Goal: Entertainment & Leisure: Consume media (video, audio)

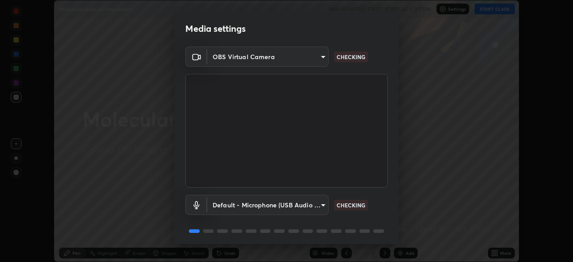
scroll to position [32, 0]
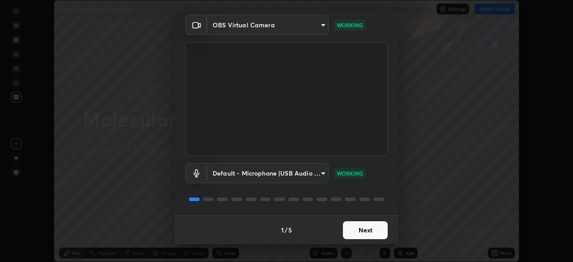
click at [352, 233] on button "Next" at bounding box center [365, 230] width 45 height 18
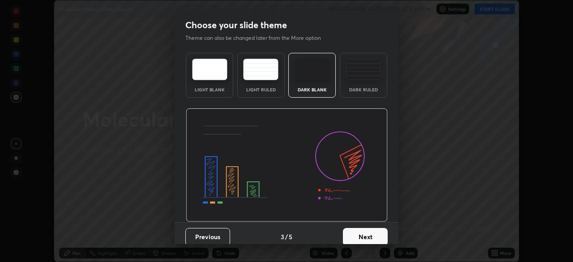
click at [351, 232] on button "Next" at bounding box center [365, 237] width 45 height 18
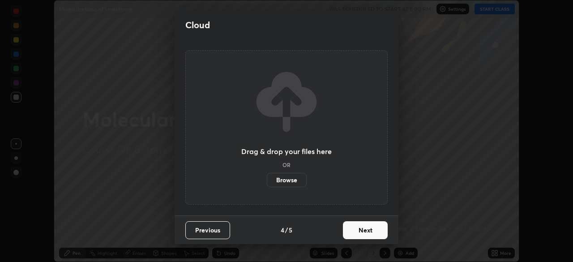
click at [351, 232] on button "Next" at bounding box center [365, 230] width 45 height 18
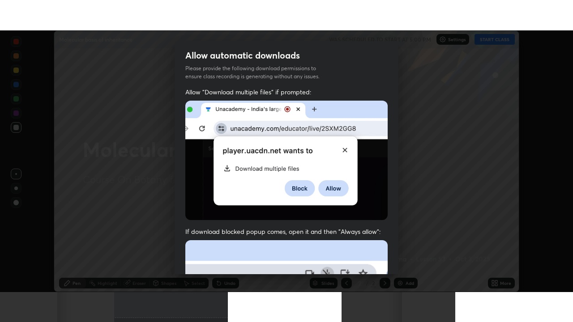
scroll to position [214, 0]
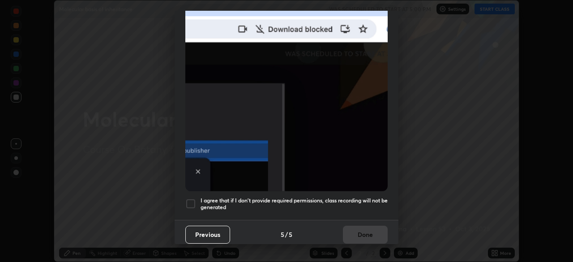
click at [191, 200] on div at bounding box center [190, 203] width 11 height 11
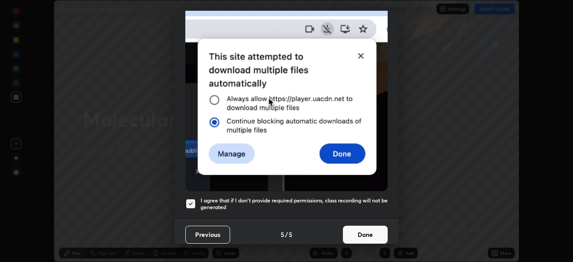
click at [357, 230] on button "Done" at bounding box center [365, 234] width 45 height 18
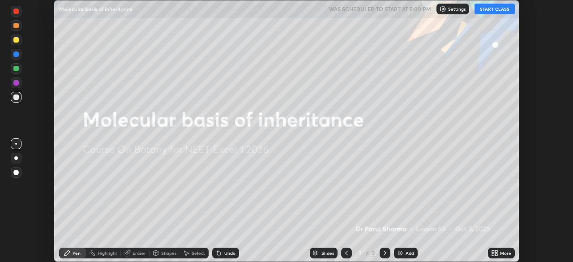
click at [485, 7] on button "START CLASS" at bounding box center [494, 9] width 40 height 11
click at [493, 253] on icon at bounding box center [493, 254] width 2 height 2
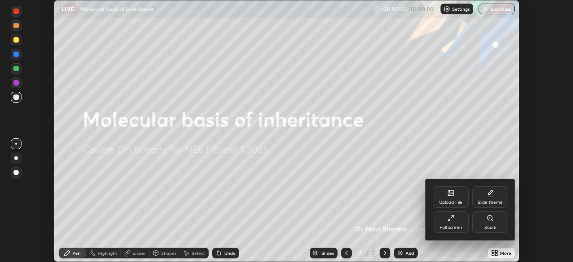
click at [450, 225] on div "Full screen" at bounding box center [450, 227] width 22 height 4
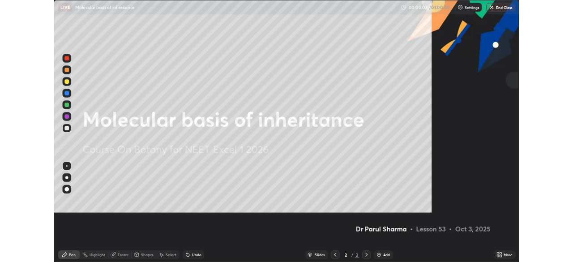
scroll to position [322, 573]
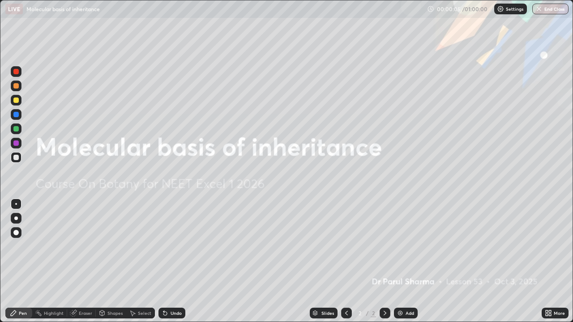
click at [546, 261] on icon at bounding box center [546, 315] width 2 height 2
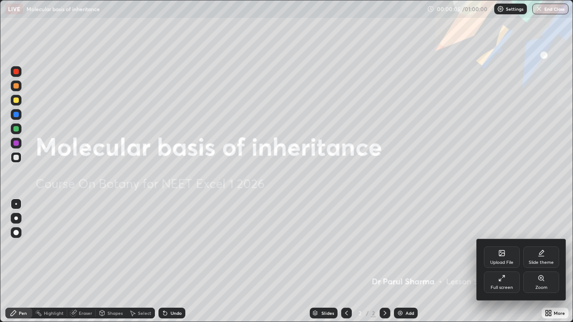
click at [499, 261] on div "Full screen" at bounding box center [502, 282] width 36 height 21
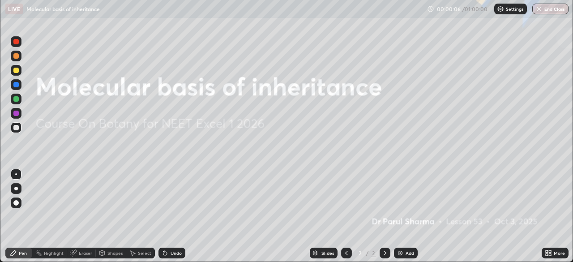
scroll to position [44471, 44160]
